Goal: Information Seeking & Learning: Check status

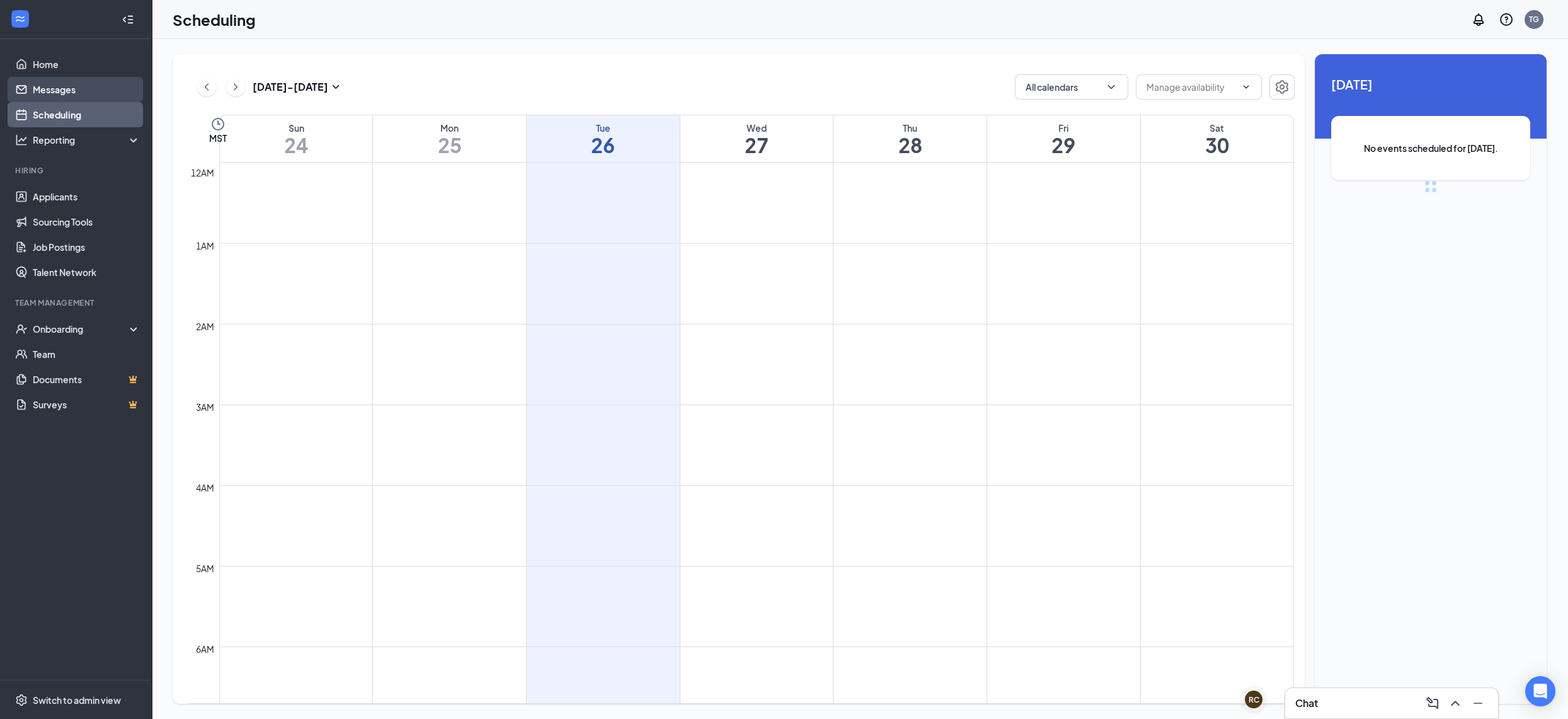
scroll to position [618, 0]
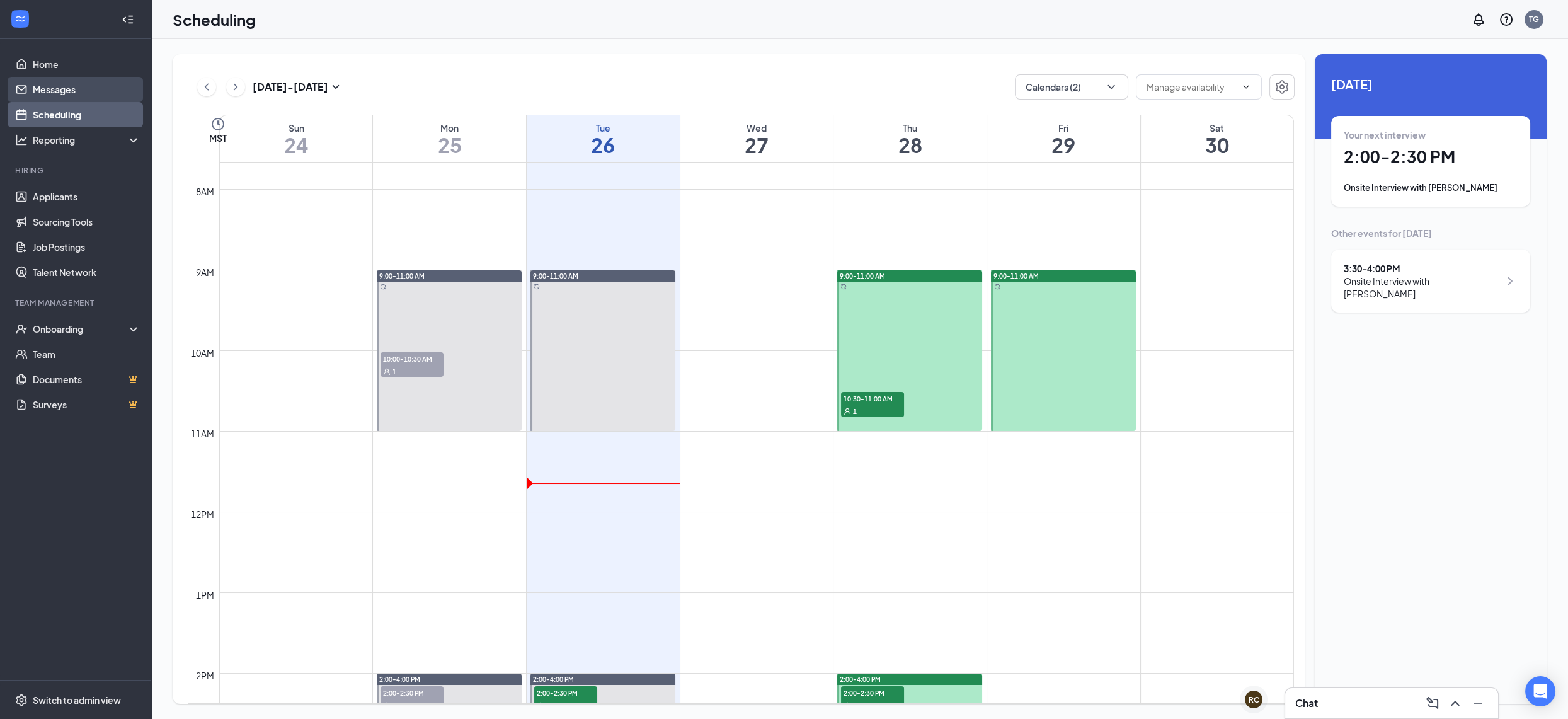
click at [109, 90] on link "Messages" at bounding box center [86, 89] width 108 height 25
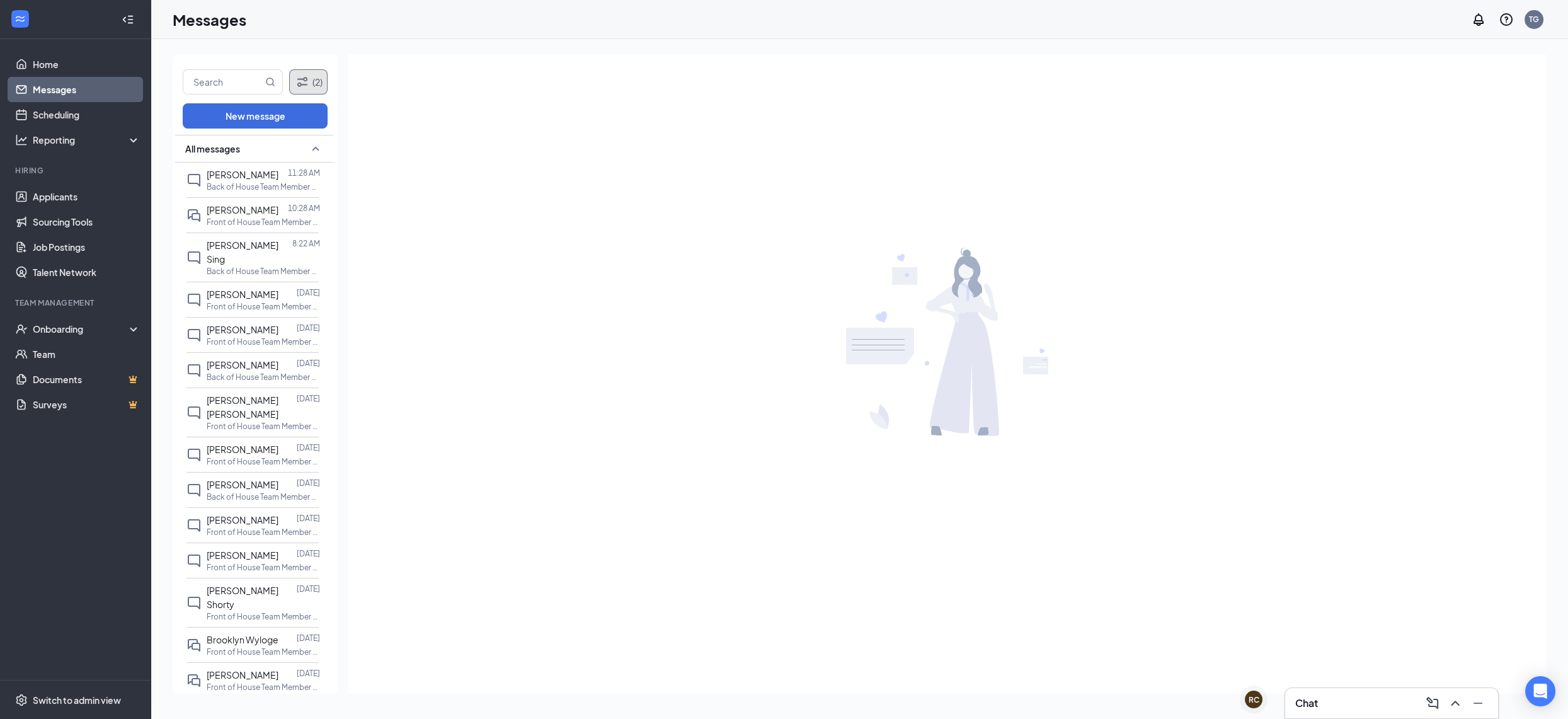
click at [297, 87] on icon "Filter" at bounding box center [302, 82] width 15 height 15
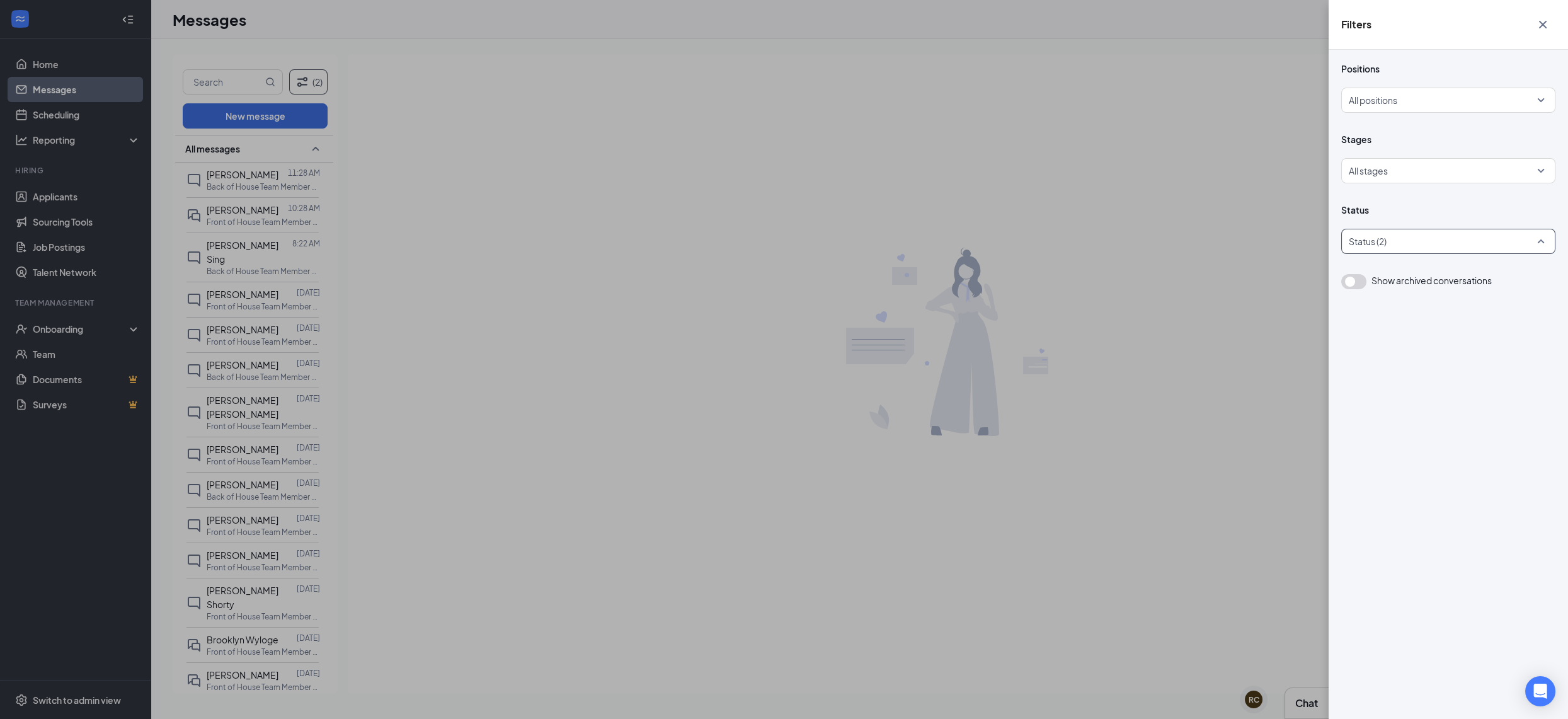
click at [1370, 239] on div at bounding box center [1441, 241] width 195 height 20
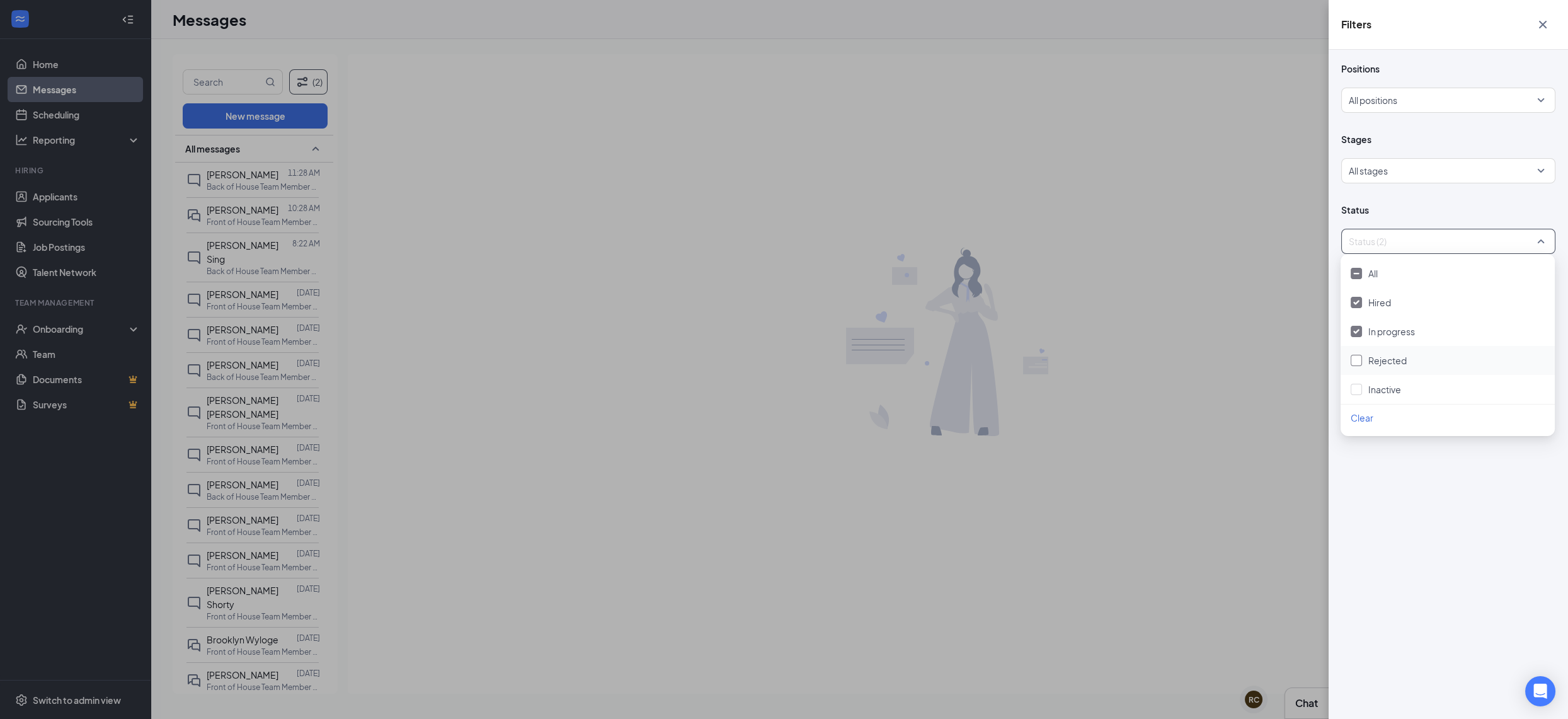
click at [1369, 356] on span "Rejected" at bounding box center [1387, 360] width 38 height 12
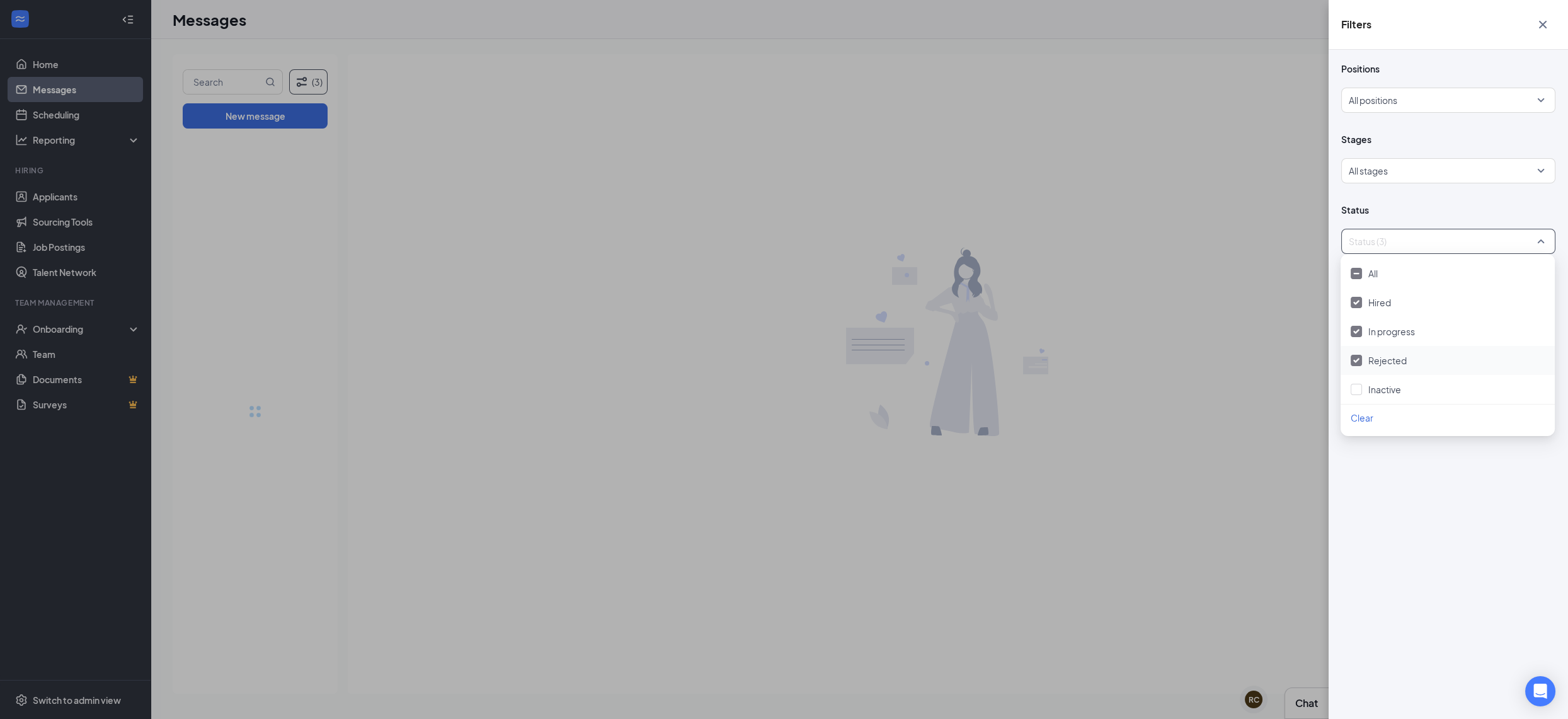
click at [618, 285] on div "Filters Positions All positions Stages All stages Status Status (3) Show archiv…" at bounding box center [784, 359] width 1568 height 719
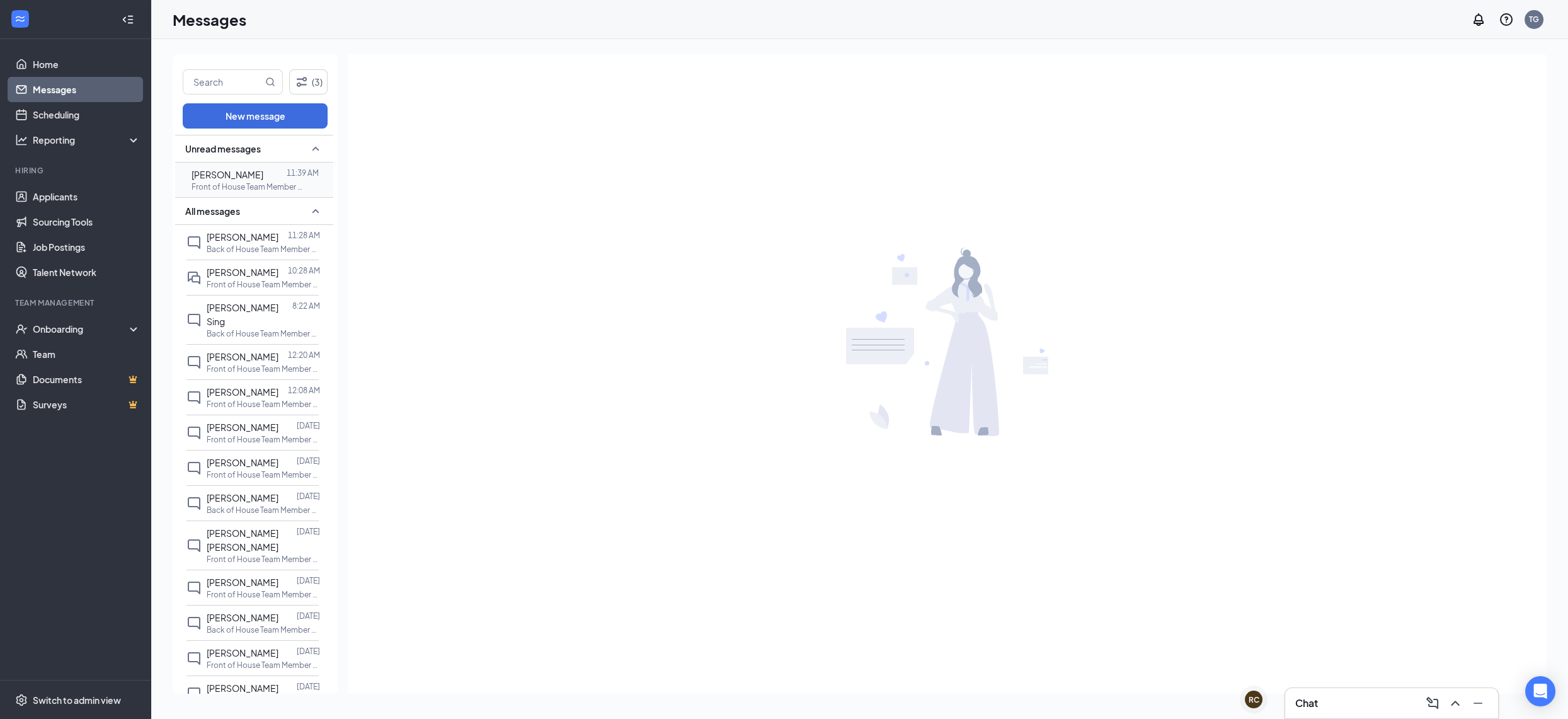
click at [257, 188] on p "Front of House Team Member at [PERSON_NAME] Festival" at bounding box center [248, 186] width 113 height 11
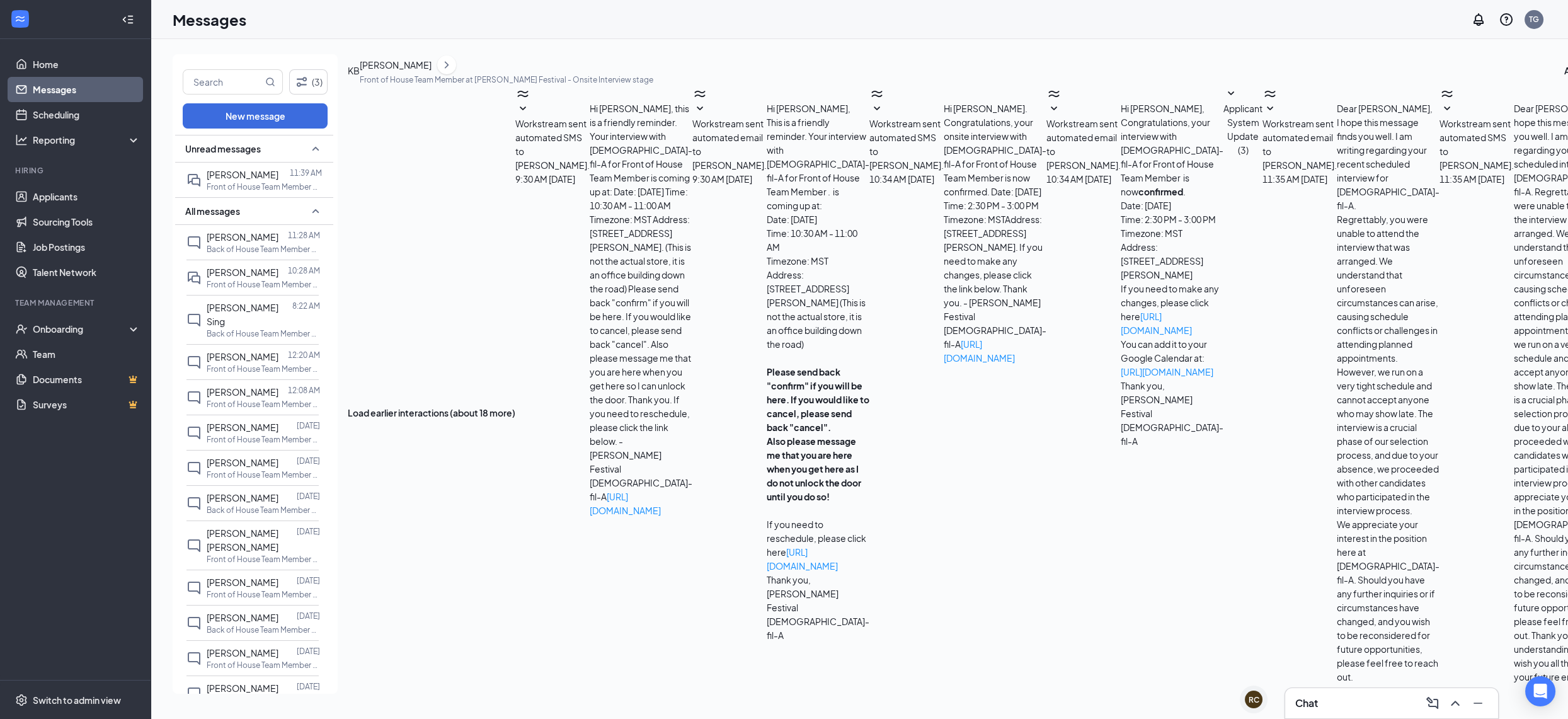
scroll to position [41, 0]
drag, startPoint x: 753, startPoint y: 216, endPoint x: 748, endPoint y: 225, distance: 10.3
click at [869, 219] on div "Workstream sent automated SMS to [PERSON_NAME]. [DATE] 10:34 AM Hi [PERSON_NAME…" at bounding box center [957, 233] width 177 height 263
click at [869, 171] on span "Workstream sent automated SMS to [PERSON_NAME]." at bounding box center [905, 144] width 74 height 53
click at [1047, 171] on span "Workstream sent automated email to [PERSON_NAME]." at bounding box center [1083, 144] width 74 height 53
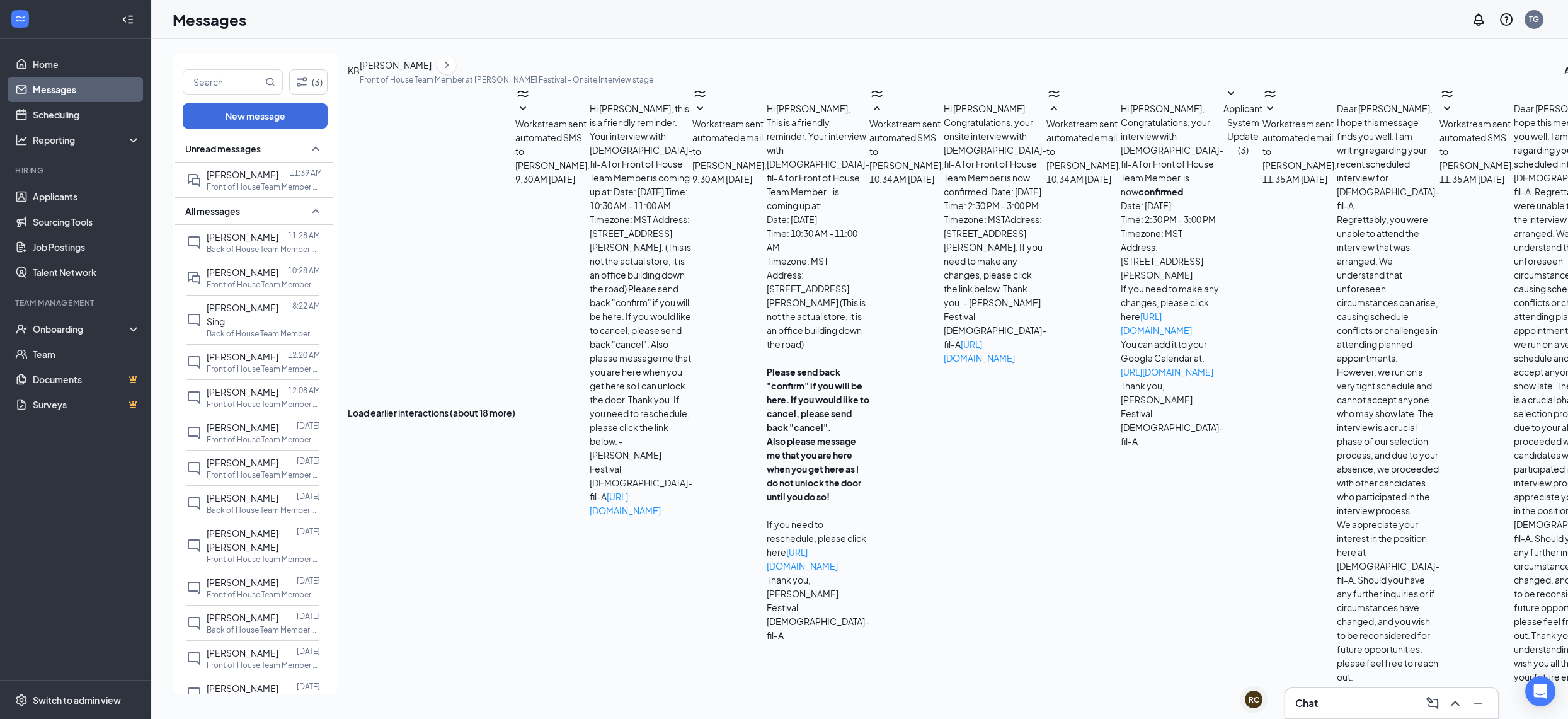
scroll to position [0, 0]
click at [692, 164] on div "Workstream sent automated SMS to [PERSON_NAME]. [DATE] 9:30 AM Hi [PERSON_NAME]…" at bounding box center [604, 309] width 177 height 416
click at [590, 169] on span "Workstream sent automated SMS to [PERSON_NAME]." at bounding box center [552, 144] width 74 height 53
